Goal: Navigation & Orientation: Find specific page/section

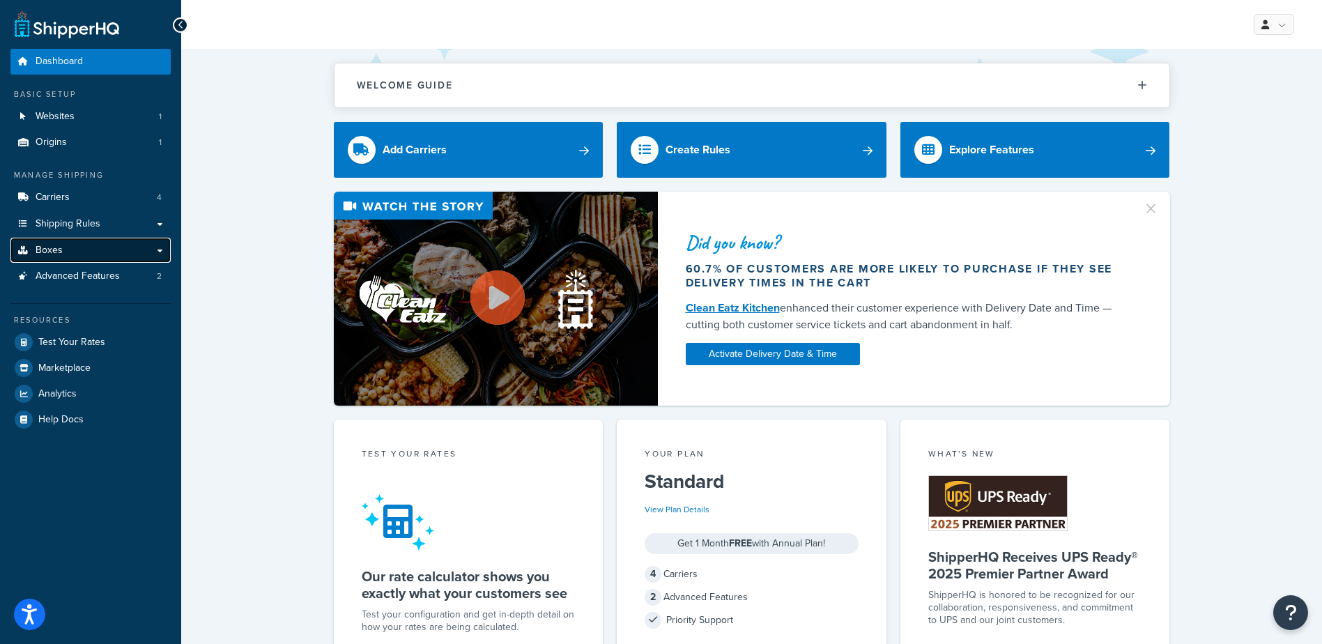
click at [150, 247] on link "Boxes" at bounding box center [90, 251] width 160 height 26
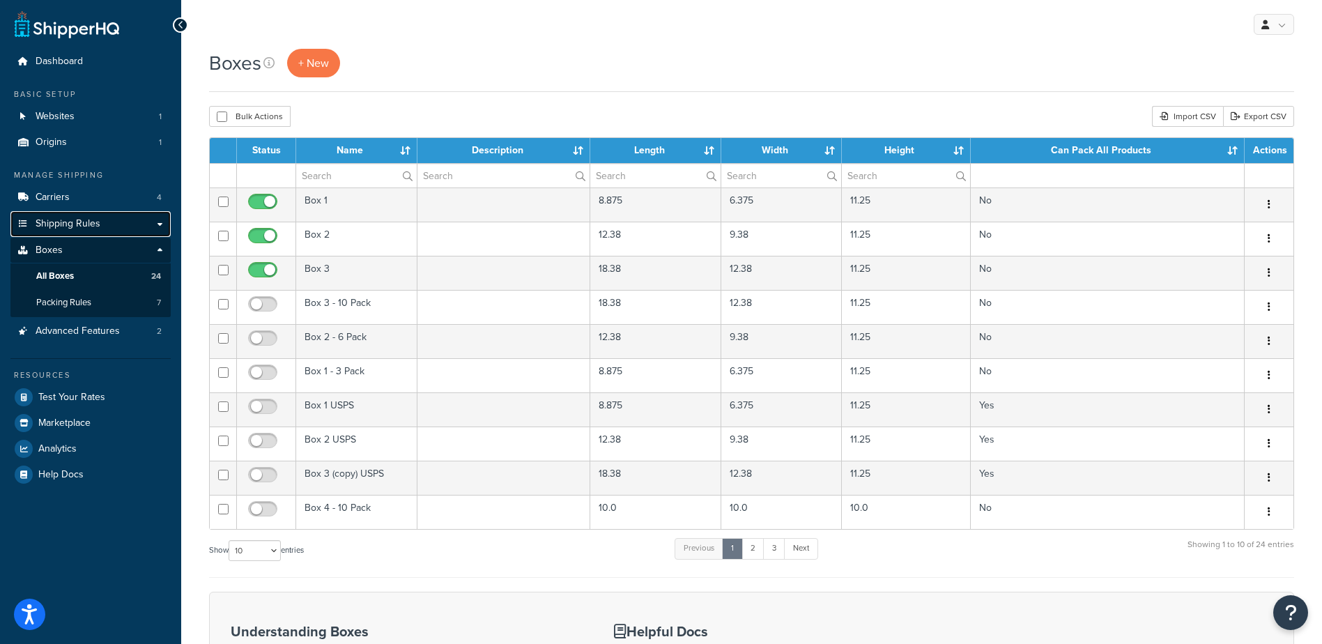
click at [156, 224] on link "Shipping Rules" at bounding box center [90, 224] width 160 height 26
